Goal: Information Seeking & Learning: Learn about a topic

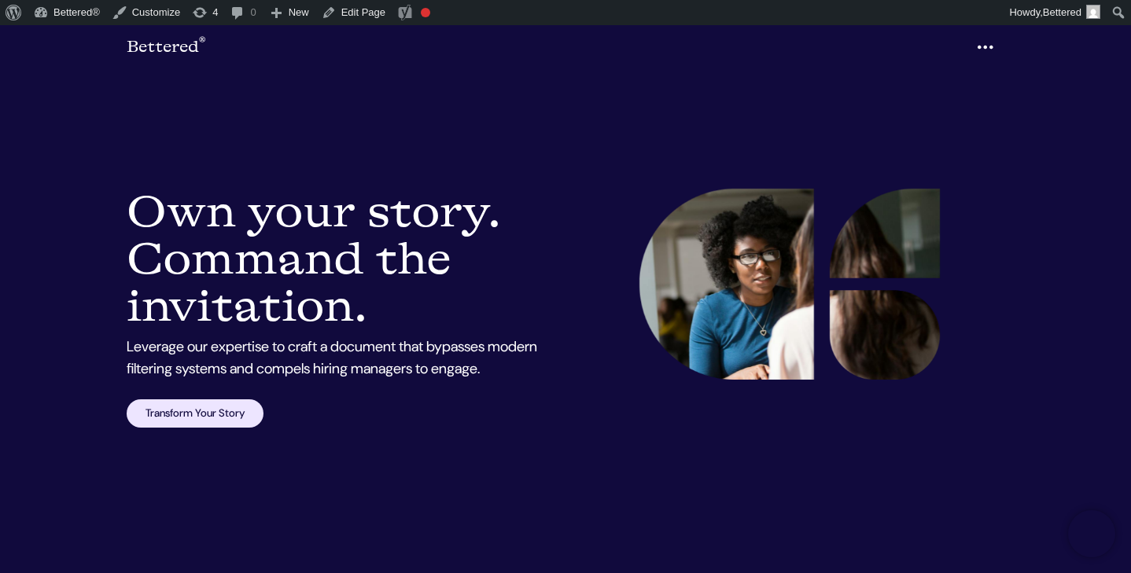
click at [528, 67] on nav "Bettered ® Menu Our Story Services Expertise Client Stories Insights The Proces…" at bounding box center [565, 47] width 1131 height 44
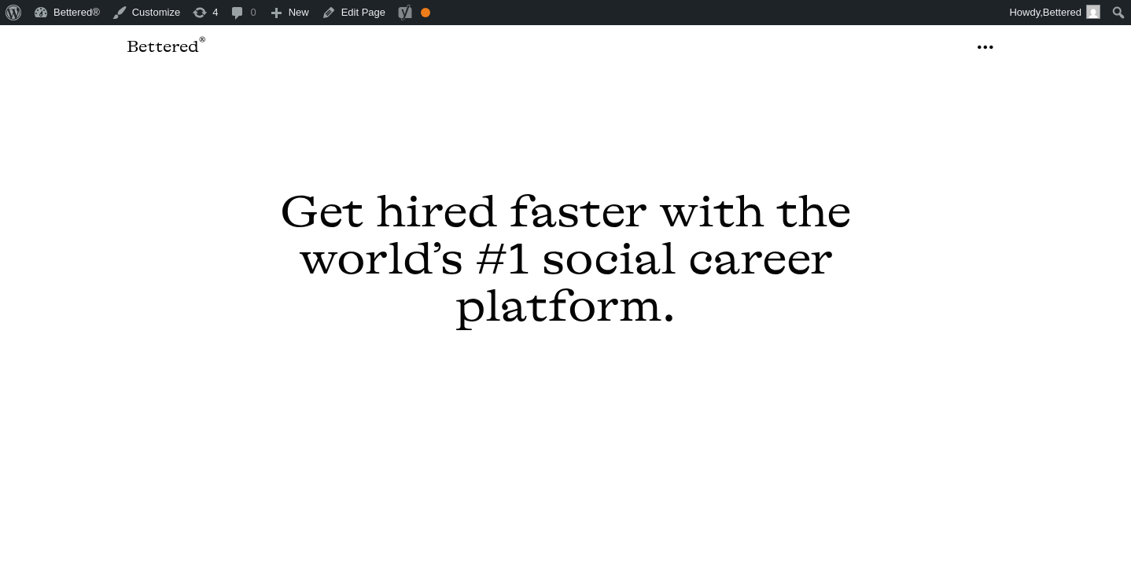
click at [362, 15] on link "Edit Page" at bounding box center [353, 12] width 76 height 25
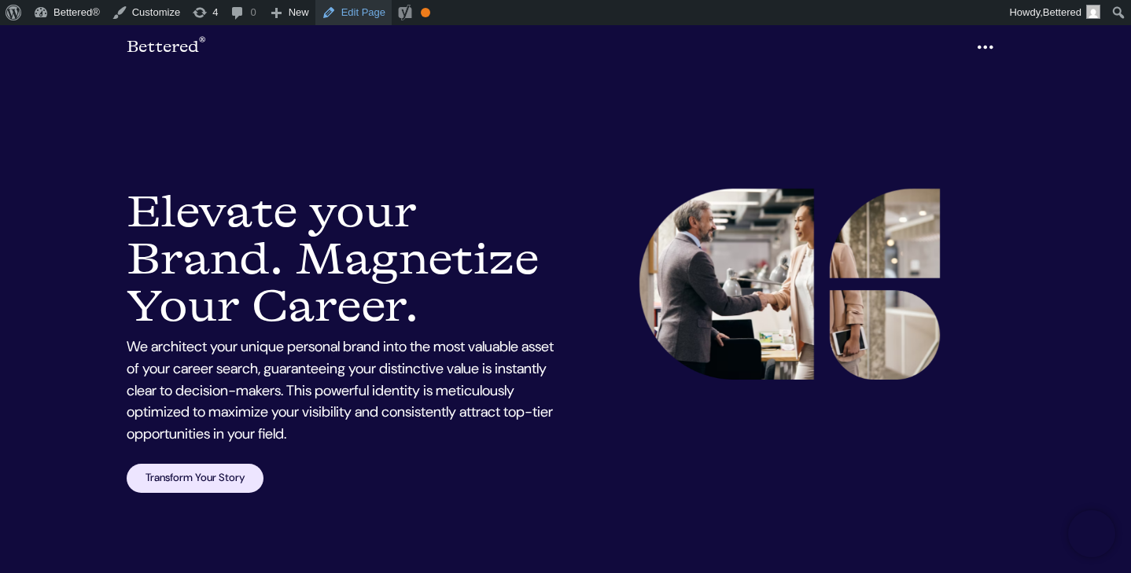
click at [370, 13] on link "Edit Page" at bounding box center [353, 12] width 76 height 25
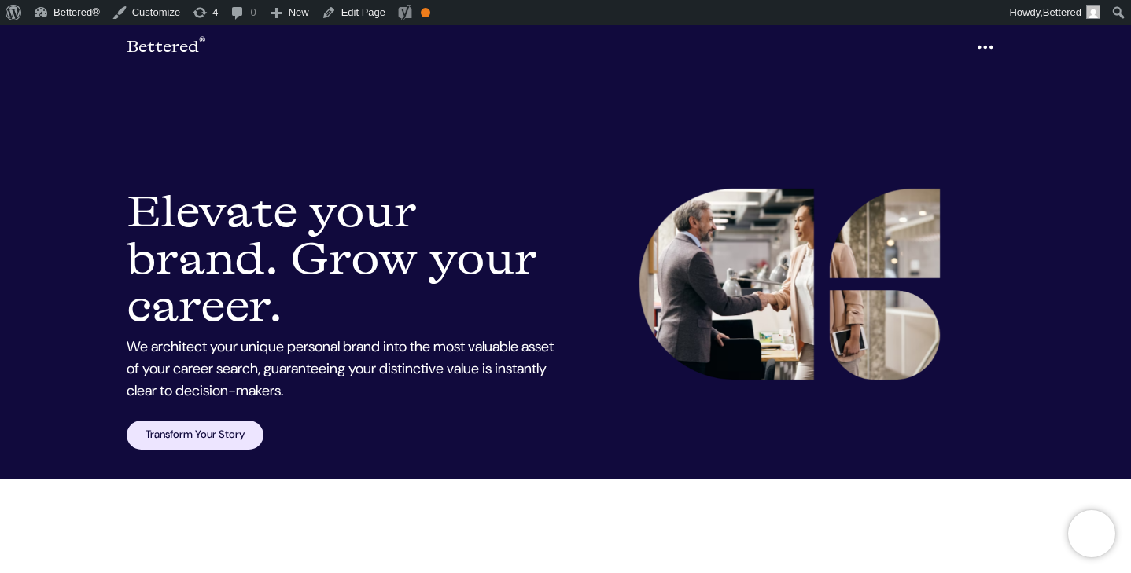
scroll to position [178, 0]
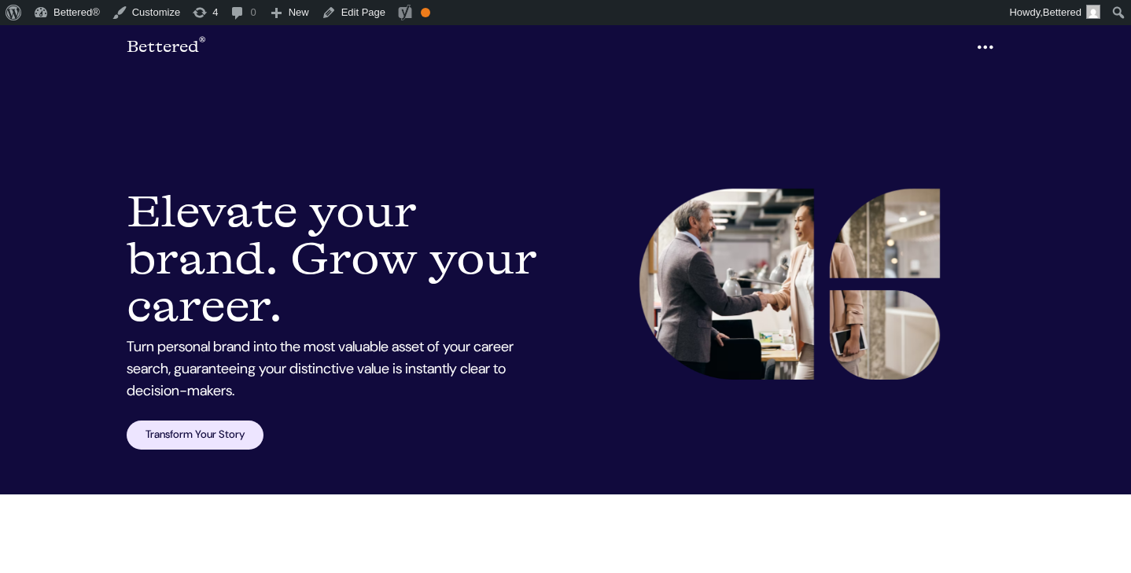
scroll to position [185, 0]
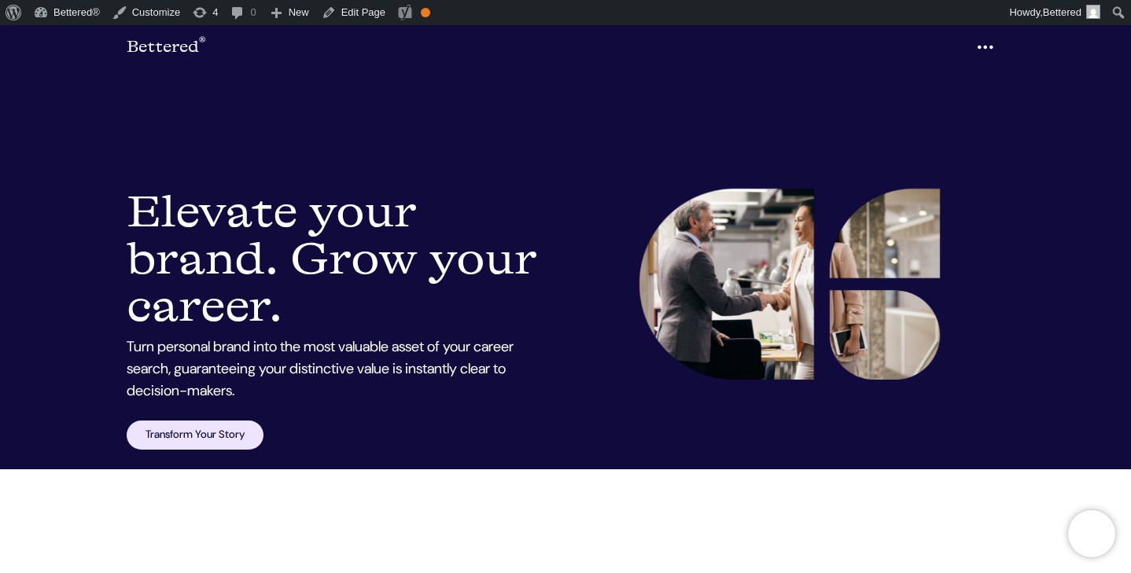
drag, startPoint x: 295, startPoint y: 306, endPoint x: 171, endPoint y: 283, distance: 125.6
click at [171, 283] on h1 "LinkedIn Makeover Services: Elevate your brand. Grow your career." at bounding box center [341, 260] width 429 height 142
click at [240, 284] on h1 "LinkedIn Makeover Services: Elevate your brand. Grow your career." at bounding box center [341, 260] width 429 height 142
drag, startPoint x: 298, startPoint y: 318, endPoint x: 123, endPoint y: 215, distance: 203.4
click at [123, 215] on div "LinkedIn Makeover Services: Elevate your brand. Grow your career. Turn personal…" at bounding box center [341, 319] width 448 height 261
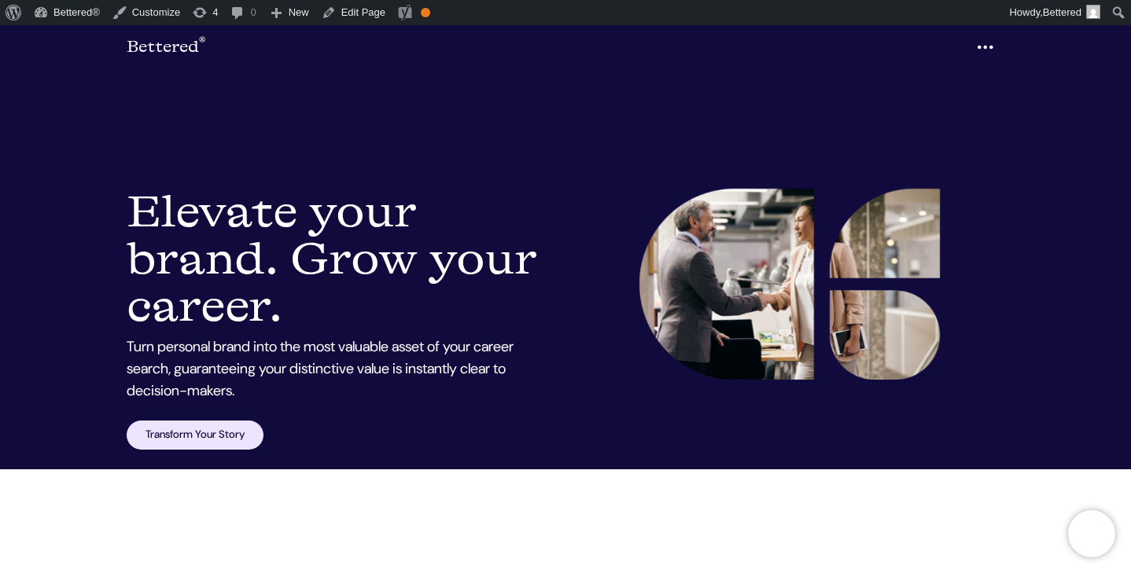
copy h1 "Elevate your brand. Grow your career."
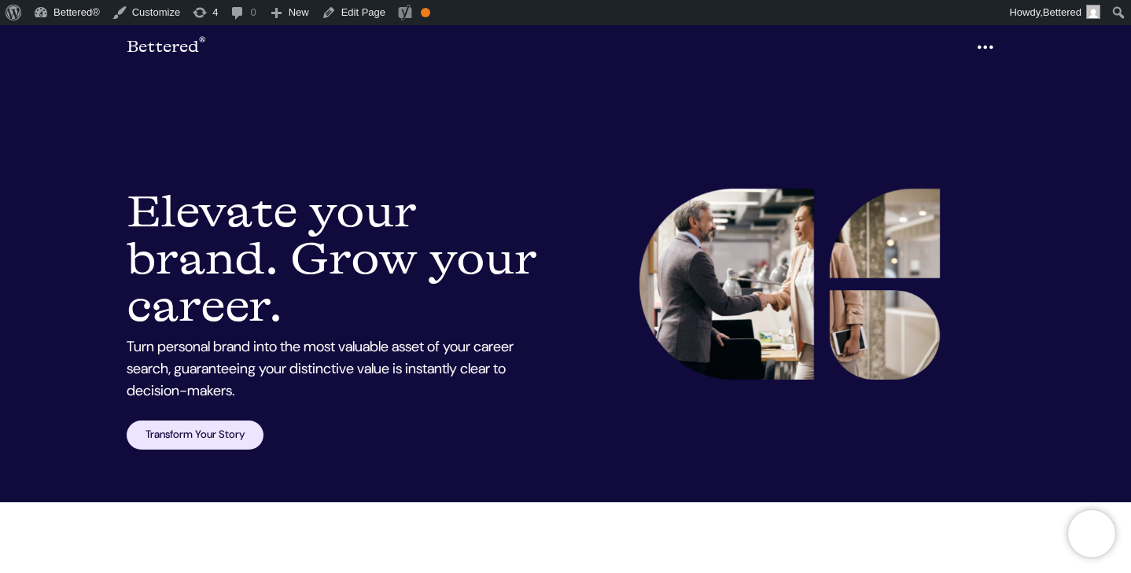
scroll to position [127, 0]
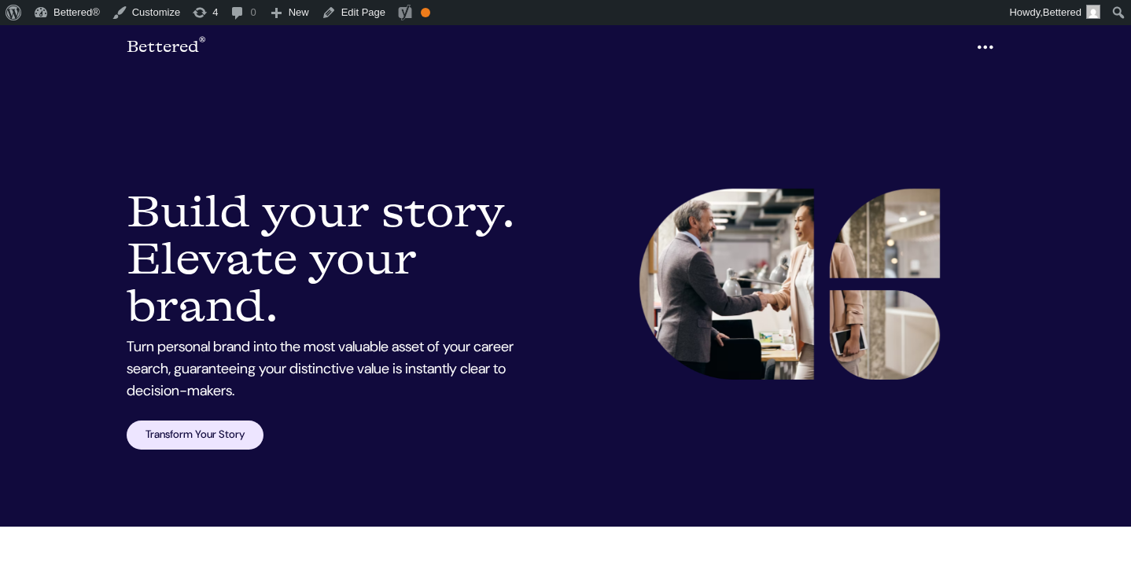
scroll to position [127, 0]
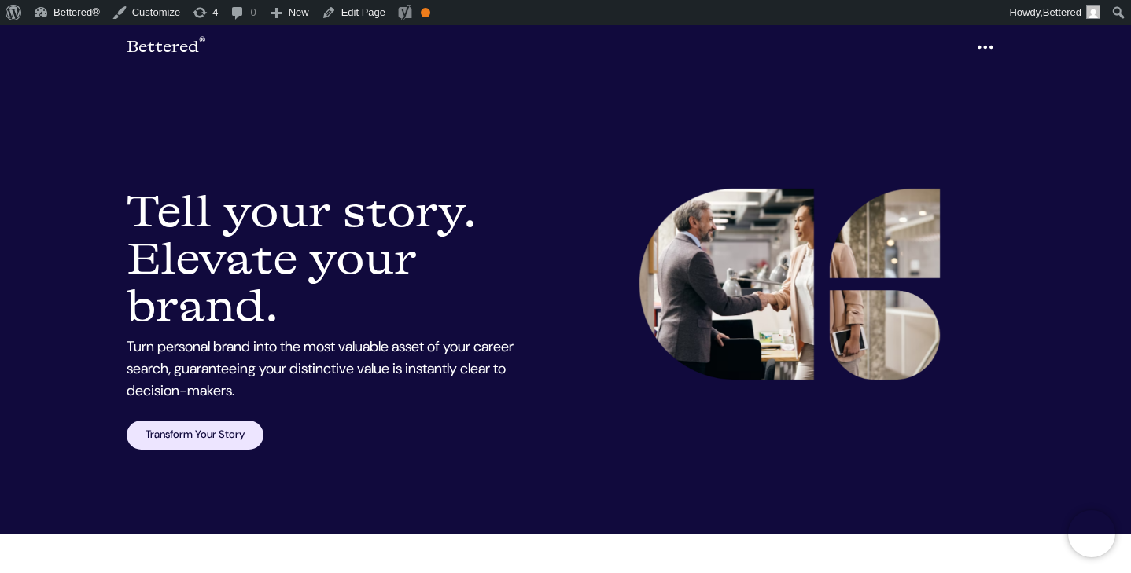
scroll to position [121, 0]
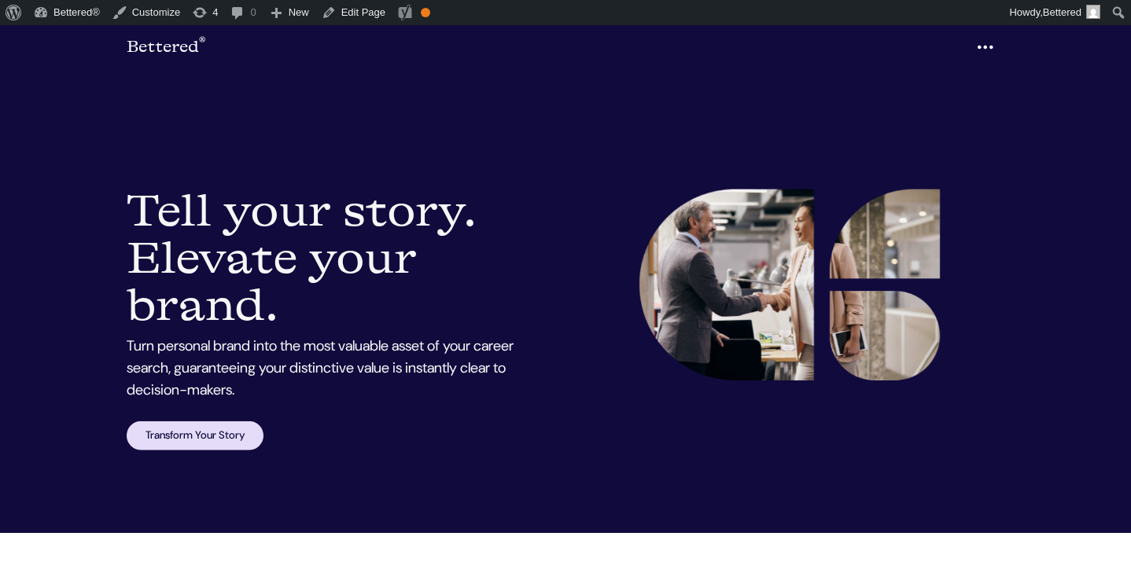
scroll to position [121, 0]
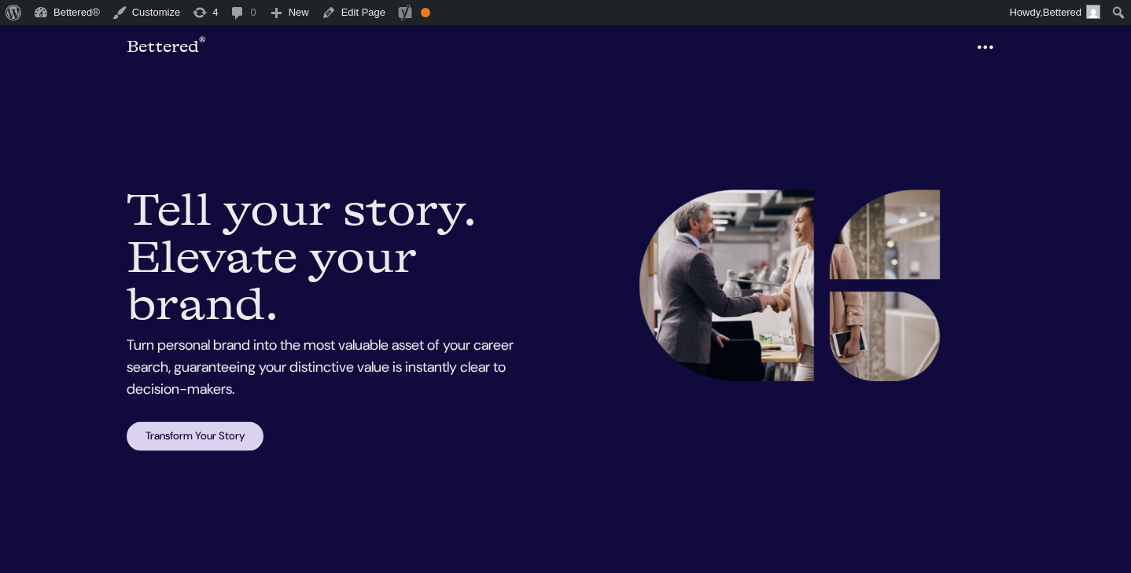
scroll to position [121, 0]
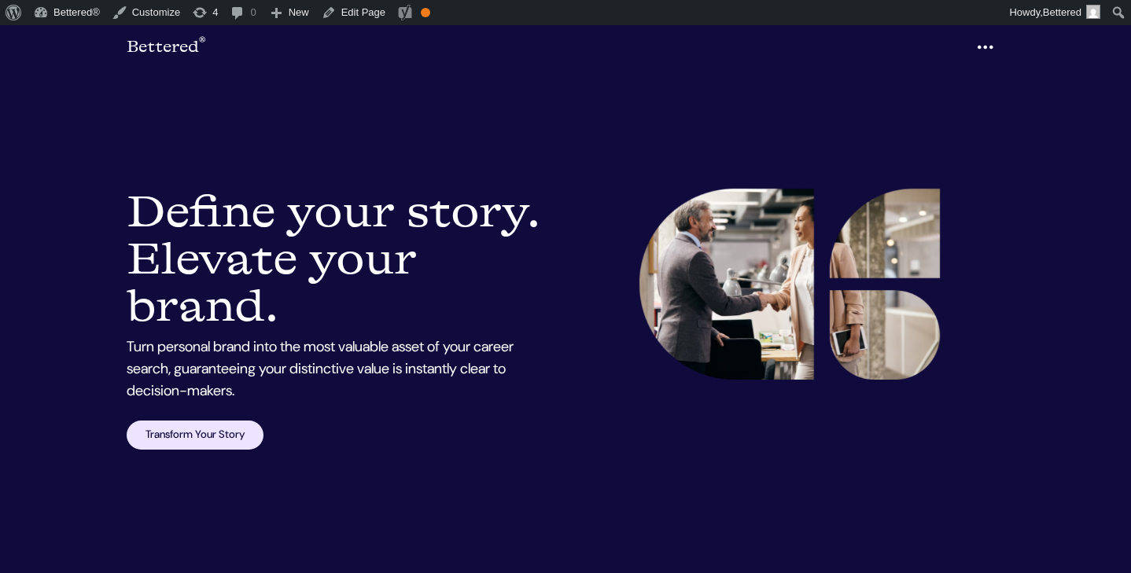
scroll to position [121, 0]
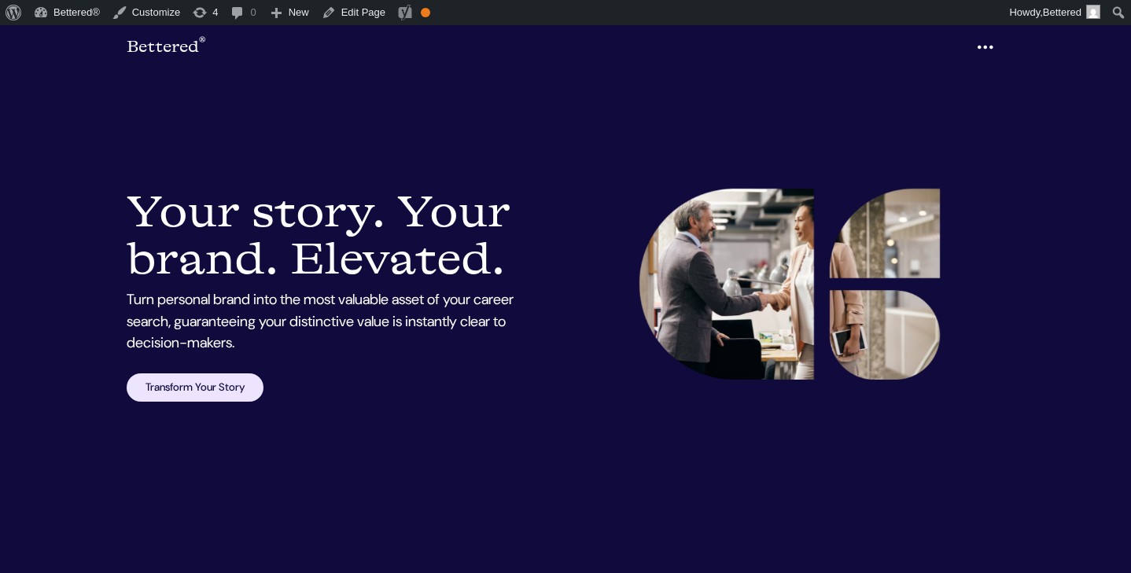
scroll to position [121, 0]
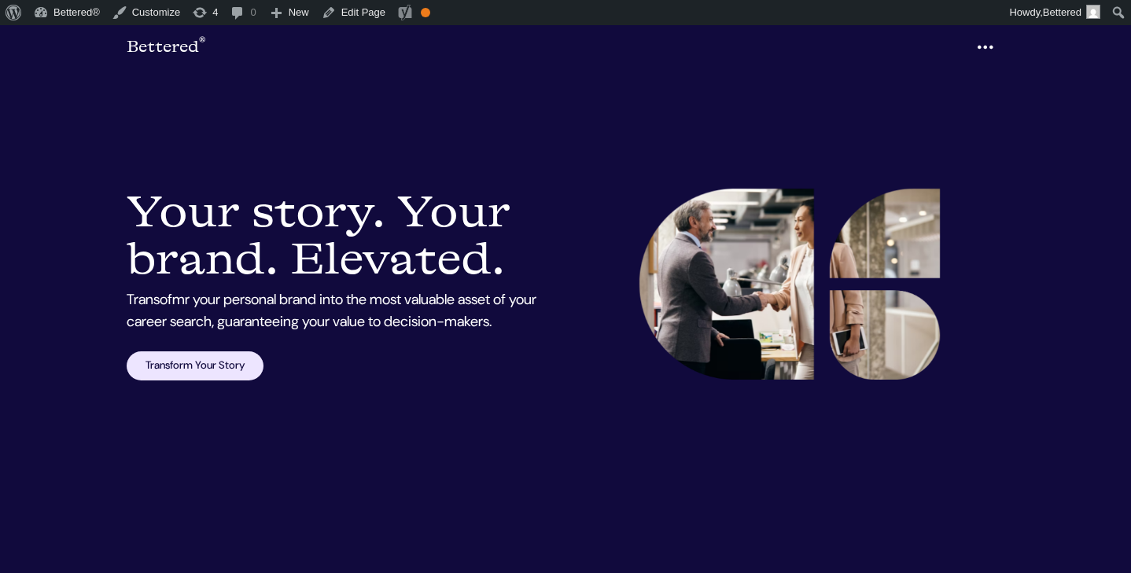
scroll to position [121, 0]
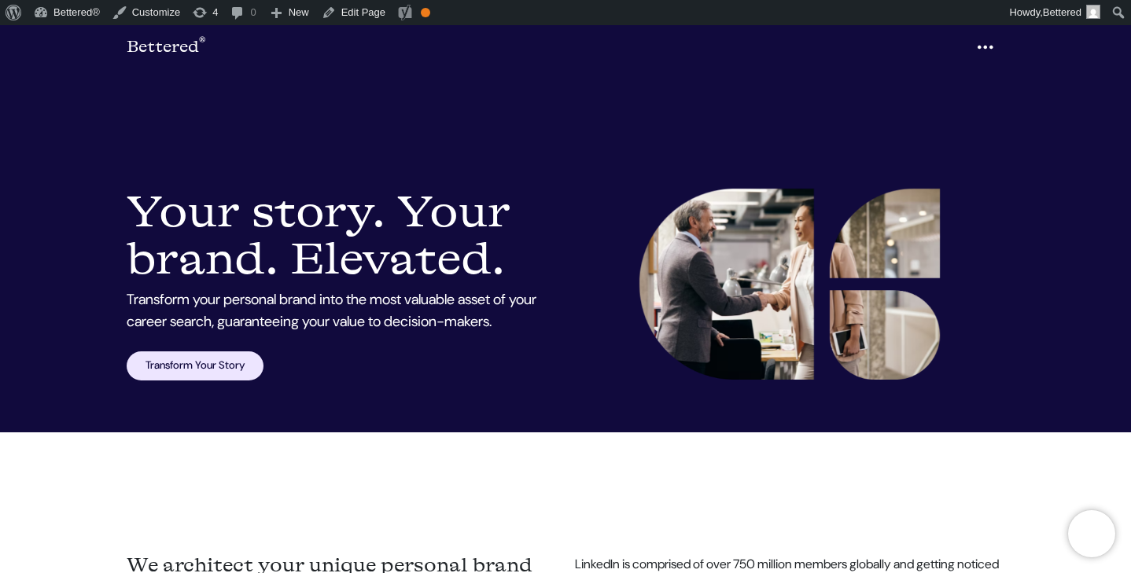
scroll to position [237, 0]
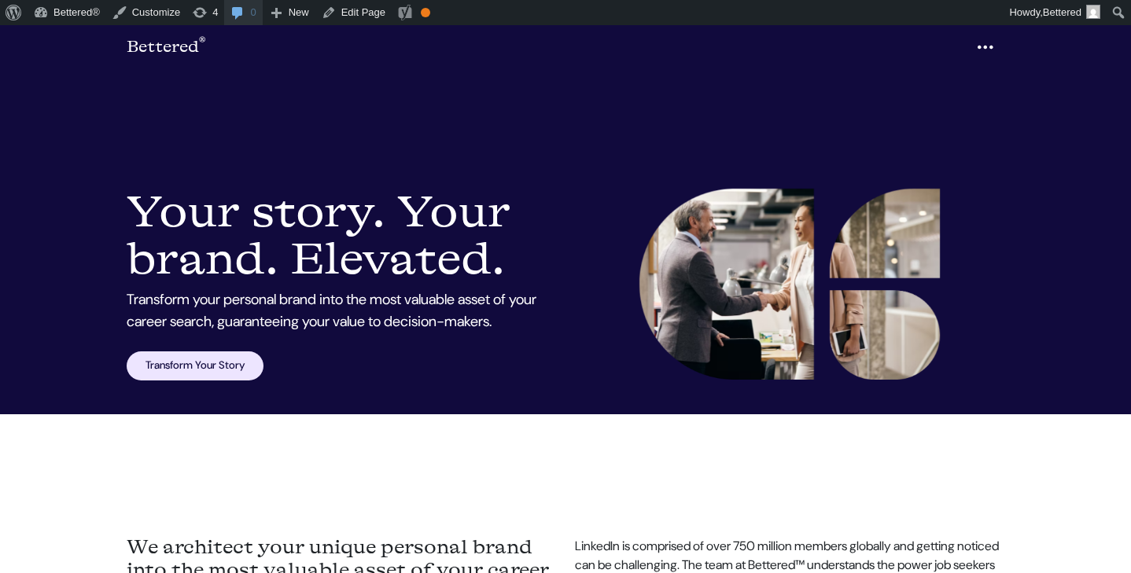
scroll to position [237, 0]
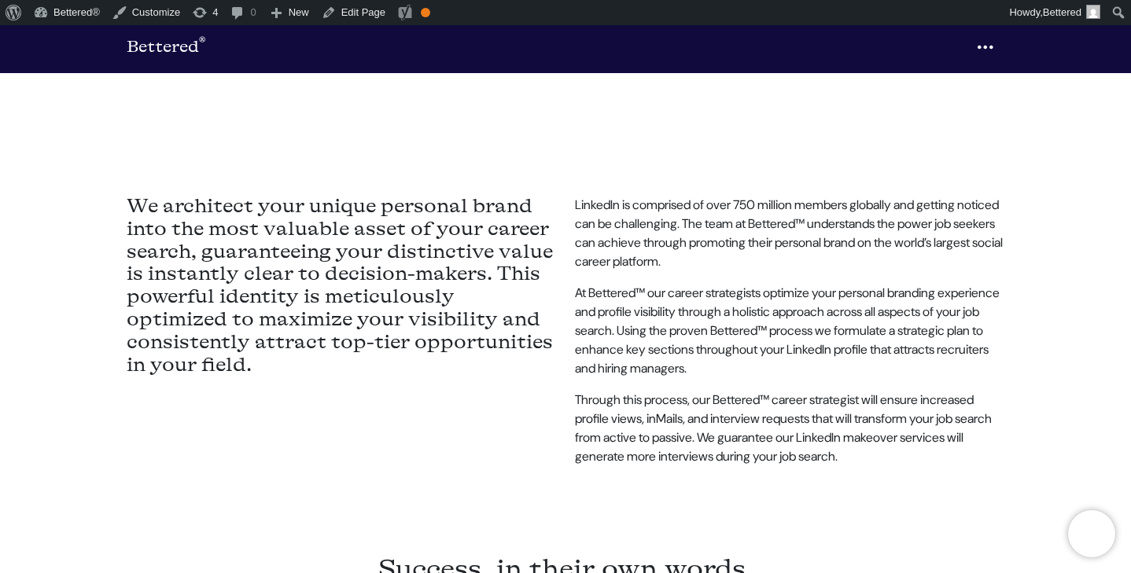
scroll to position [583, 0]
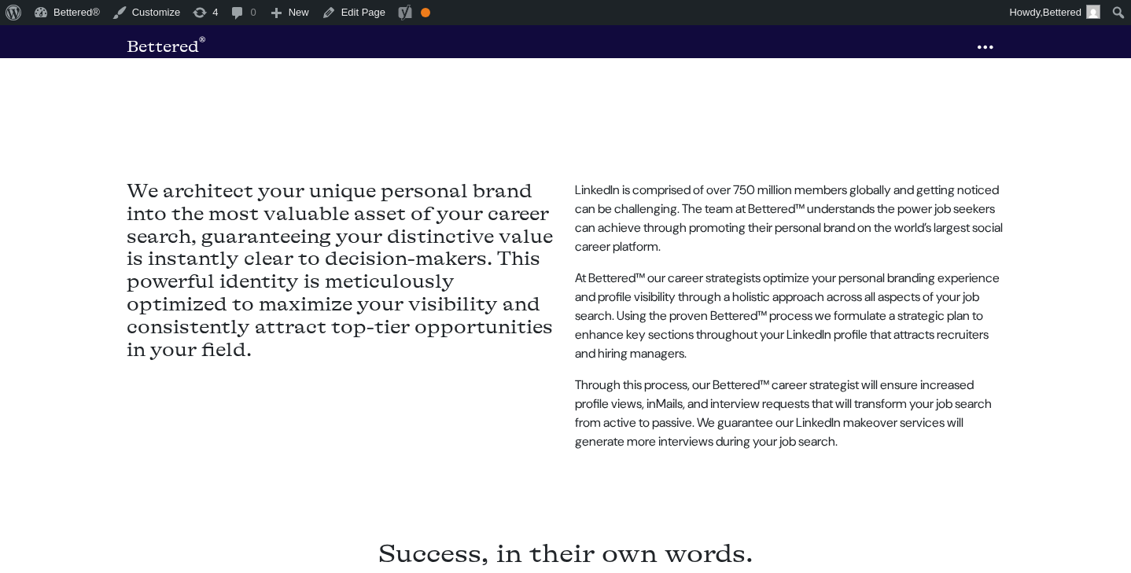
scroll to position [583, 0]
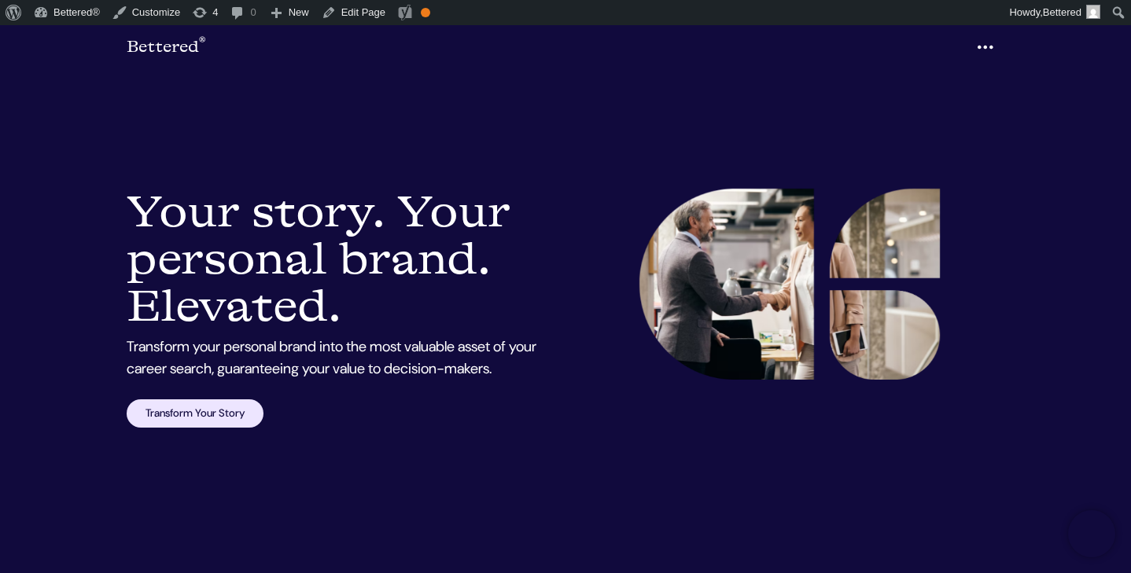
click at [604, 140] on section "LinkedIn Makeover Services: Your story. Your personal brand. Elevated. Transfor…" at bounding box center [565, 286] width 1131 height 573
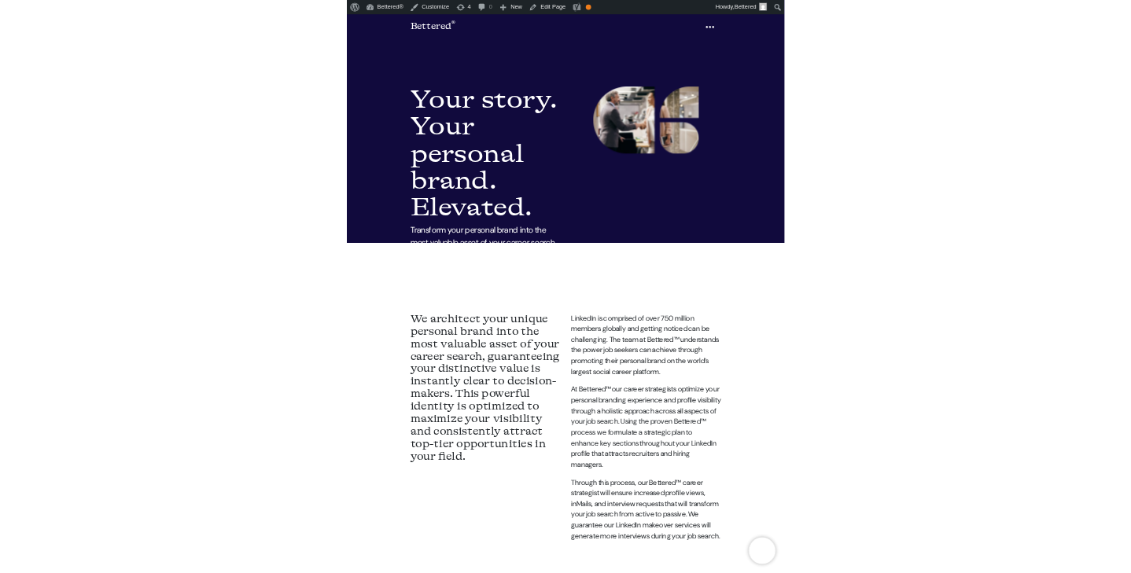
scroll to position [90, 0]
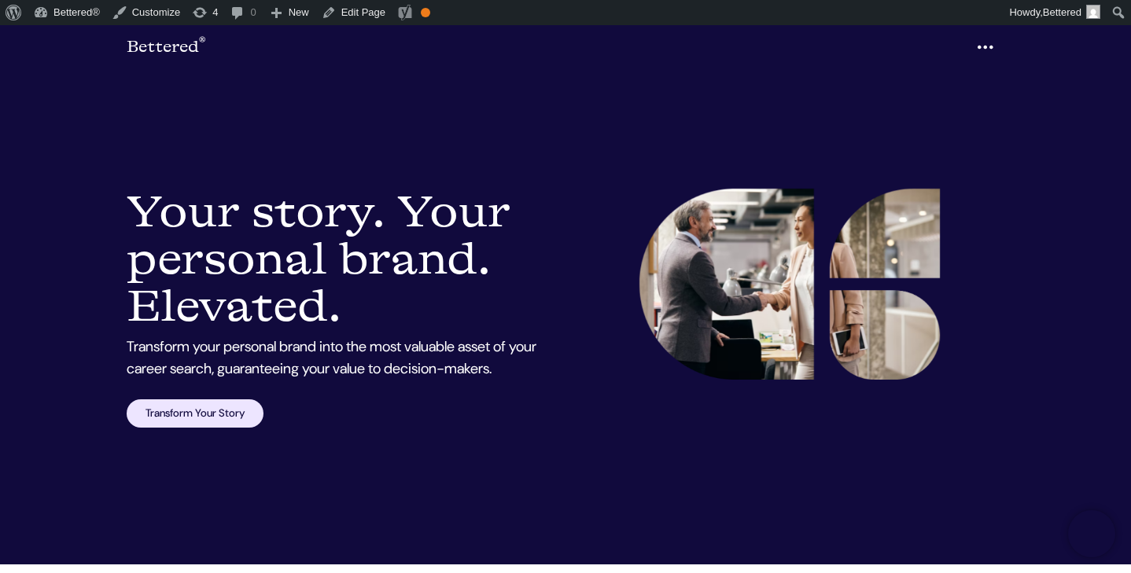
click at [69, 181] on section "LinkedIn Makeover Services: Your story. Your personal brand. Elevated. Transfor…" at bounding box center [565, 286] width 1131 height 573
click at [79, 197] on section "LinkedIn Makeover Services: Your story. Your personal brand. Elevated. Transfor…" at bounding box center [565, 286] width 1131 height 573
